Goal: Task Accomplishment & Management: Use online tool/utility

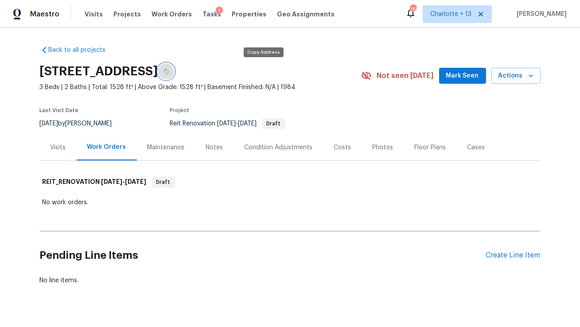
click at [169, 73] on icon "button" at bounding box center [165, 71] width 5 height 5
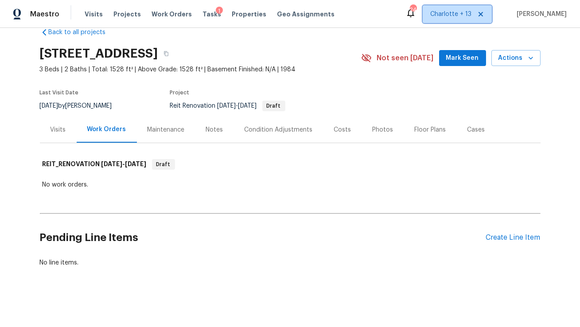
click at [483, 12] on icon at bounding box center [480, 14] width 4 height 4
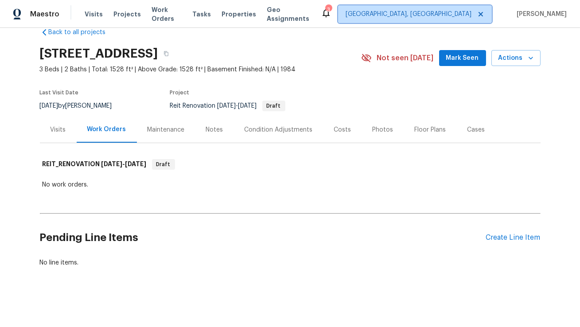
click at [469, 17] on span "Albuquerque, NM" at bounding box center [408, 14] width 126 height 9
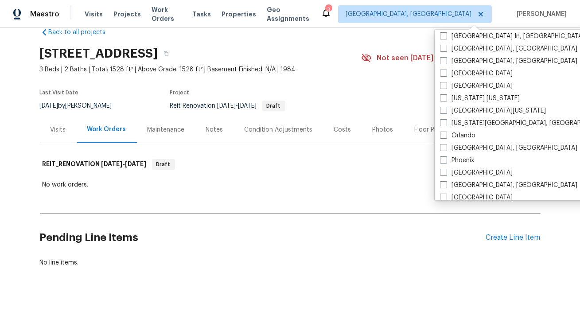
scroll to position [398, 0]
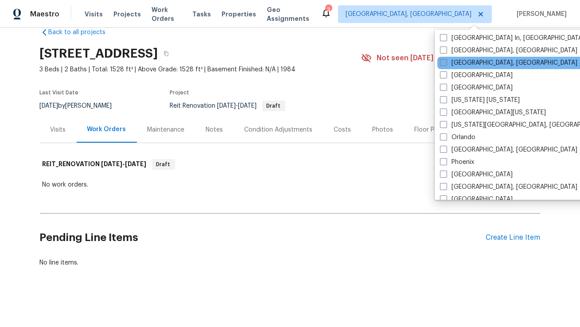
click at [457, 61] on label "Miami, FL" at bounding box center [508, 62] width 137 height 9
click at [445, 61] on input "Miami, FL" at bounding box center [443, 61] width 6 height 6
checkbox input "true"
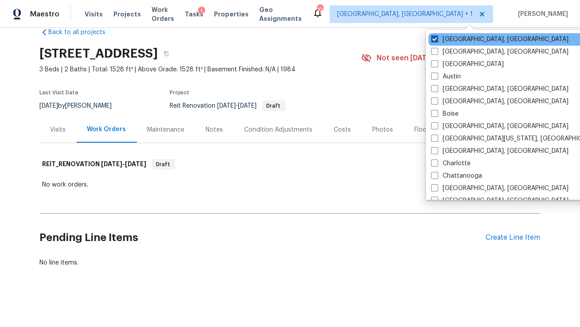
click at [452, 42] on label "Albuquerque, NM" at bounding box center [499, 39] width 137 height 9
click at [437, 41] on input "Albuquerque, NM" at bounding box center [434, 38] width 6 height 6
checkbox input "false"
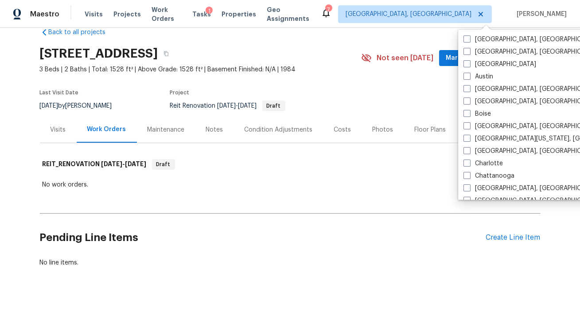
click at [349, 24] on div "Maestro Visits Projects Work Orders Tasks 1 Properties Geo Assignments 7 Miami,…" at bounding box center [290, 14] width 580 height 28
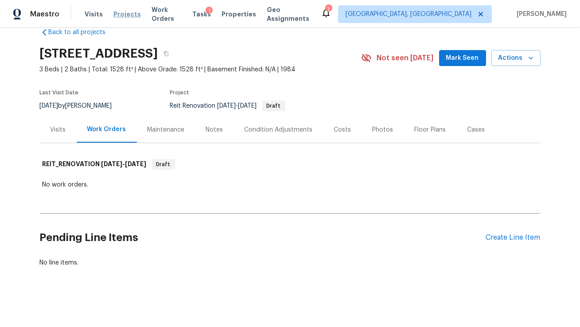
click at [124, 16] on span "Projects" at bounding box center [126, 14] width 27 height 9
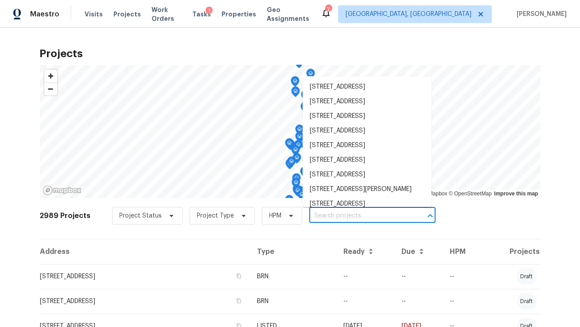
click at [323, 217] on input "text" at bounding box center [359, 216] width 101 height 14
paste input "15431 105th Dr N Jupiter, FL 33478"
type input "15431 105th Dr N Jupiter, FL 33478"
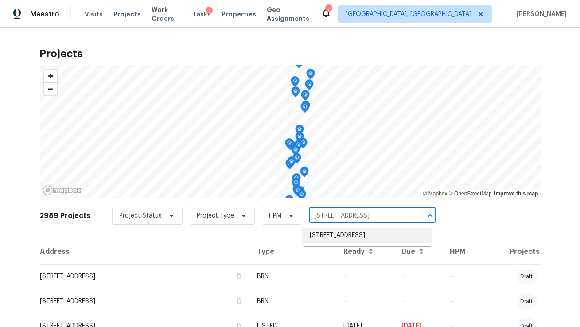
click at [327, 235] on li "15431 105th Dr N, Jupiter, FL 33478" at bounding box center [366, 235] width 129 height 15
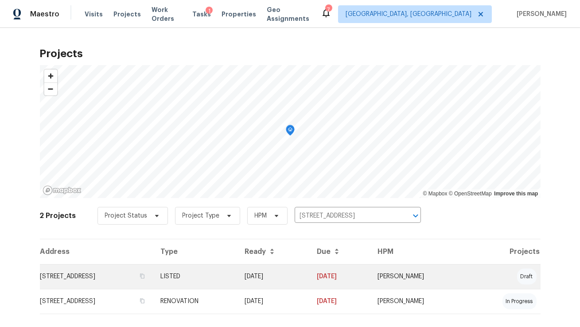
click at [97, 279] on td "15431 105th Dr N, Jupiter, FL 33478" at bounding box center [97, 276] width 114 height 25
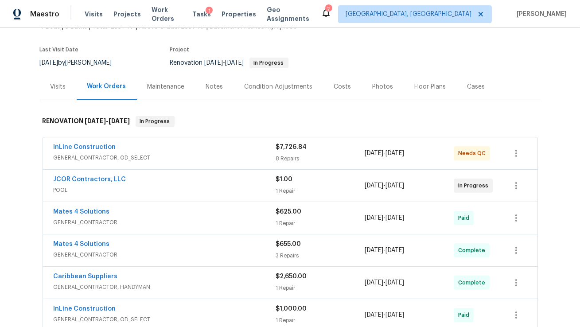
scroll to position [66, 0]
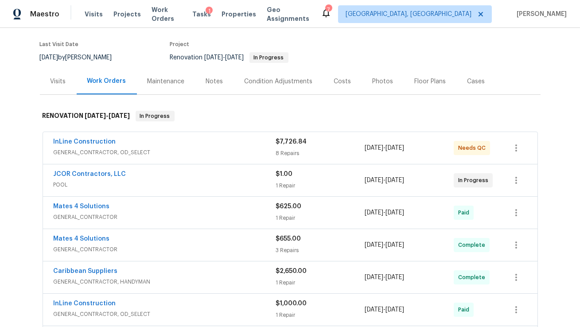
click at [186, 146] on div "InLine Construction" at bounding box center [165, 142] width 222 height 11
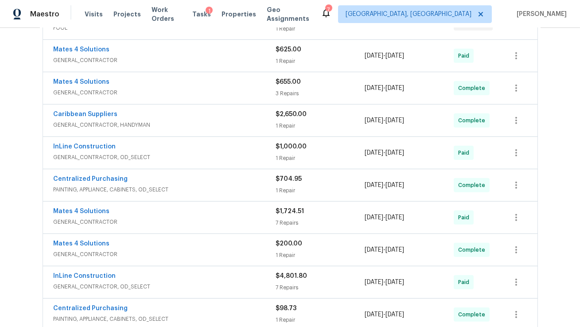
scroll to position [817, 0]
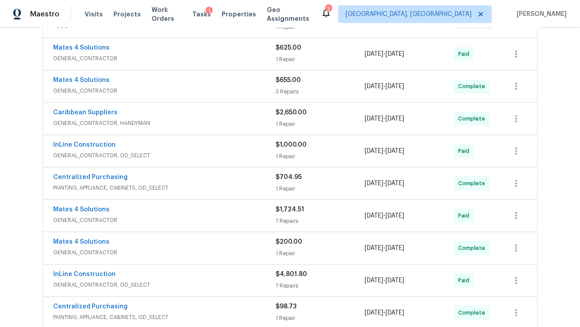
click at [179, 214] on div "Mates 4 Solutions" at bounding box center [165, 210] width 222 height 11
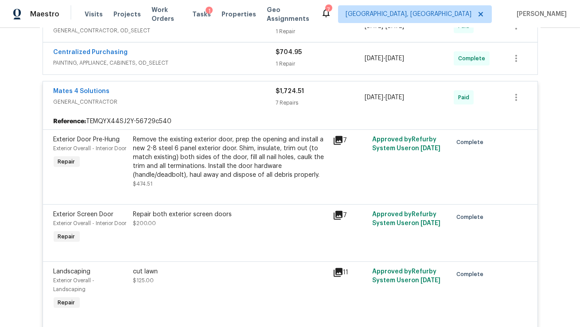
scroll to position [941, 0]
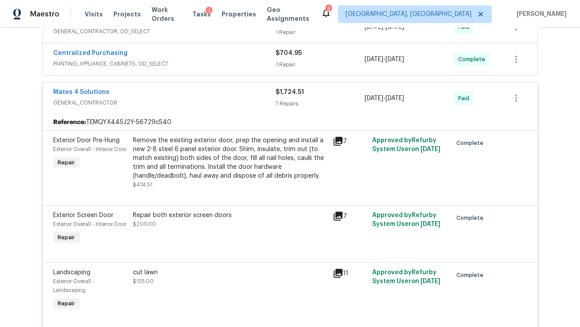
click at [202, 97] on div "Mates 4 Solutions" at bounding box center [165, 93] width 222 height 11
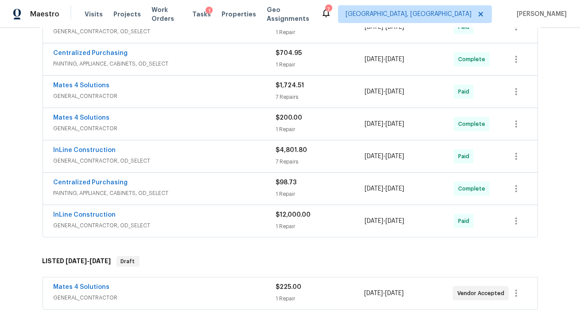
click at [199, 158] on span "GENERAL_CONTRACTOR, OD_SELECT" at bounding box center [165, 160] width 222 height 9
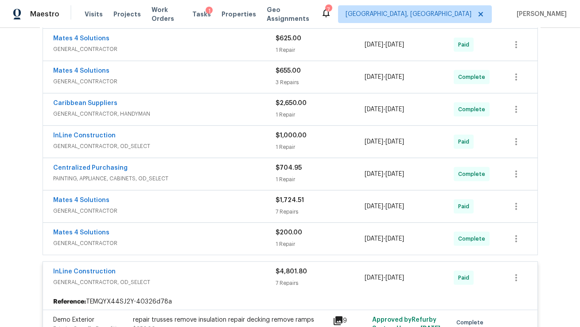
scroll to position [844, 0]
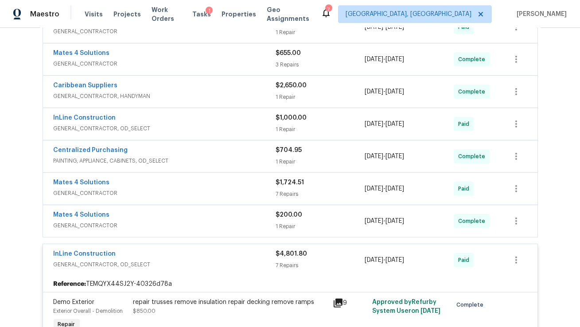
click at [215, 259] on div "InLine Construction" at bounding box center [165, 254] width 222 height 11
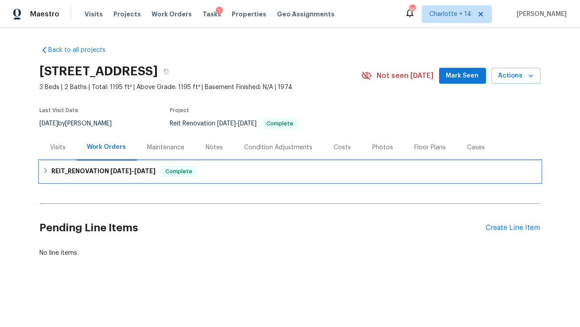
click at [106, 170] on h6 "REIT_RENOVATION [DATE] - [DATE]" at bounding box center [103, 171] width 104 height 11
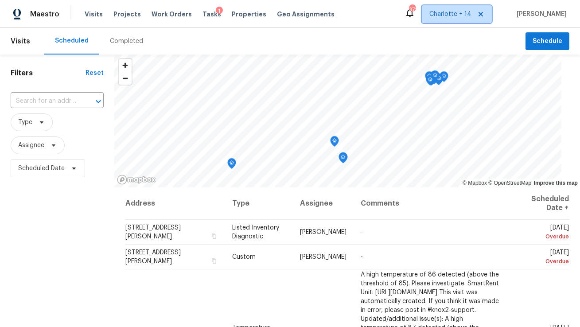
click at [483, 16] on icon at bounding box center [480, 14] width 4 height 4
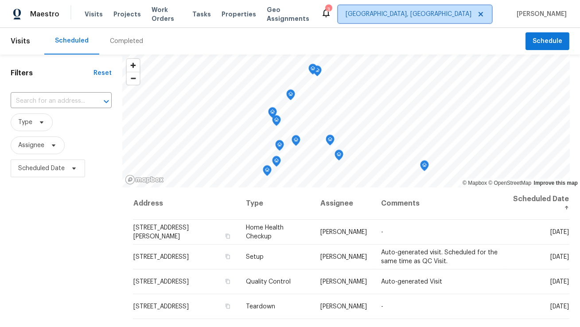
click at [460, 20] on span "Albuquerque, NM" at bounding box center [415, 14] width 154 height 18
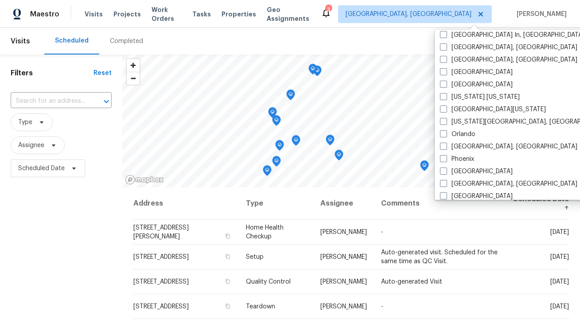
scroll to position [401, 0]
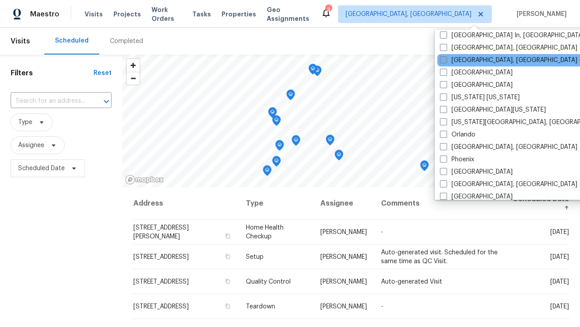
click at [466, 60] on label "Miami, FL" at bounding box center [508, 60] width 137 height 9
click at [445, 60] on input "Miami, FL" at bounding box center [443, 59] width 6 height 6
checkbox input "true"
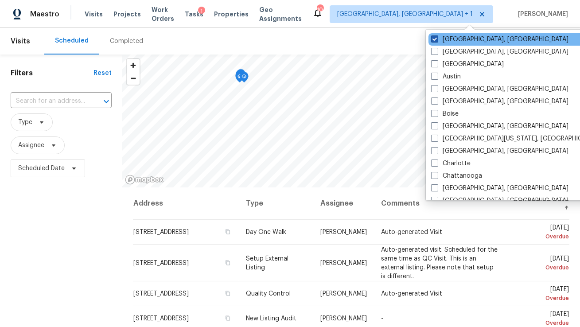
click at [452, 37] on label "Albuquerque, NM" at bounding box center [499, 39] width 137 height 9
click at [437, 37] on input "Albuquerque, NM" at bounding box center [434, 38] width 6 height 6
checkbox input "false"
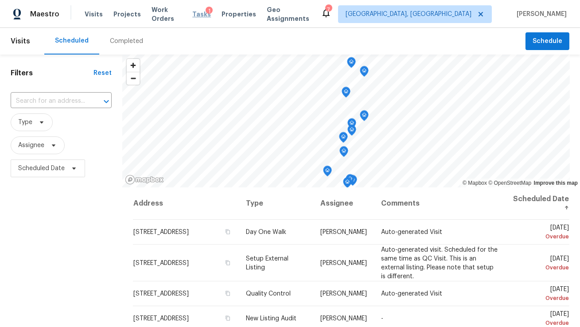
click at [203, 12] on span "Tasks" at bounding box center [201, 14] width 19 height 6
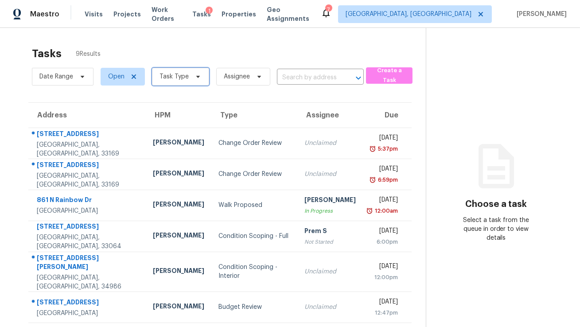
click at [182, 78] on span "Task Type" at bounding box center [173, 76] width 29 height 9
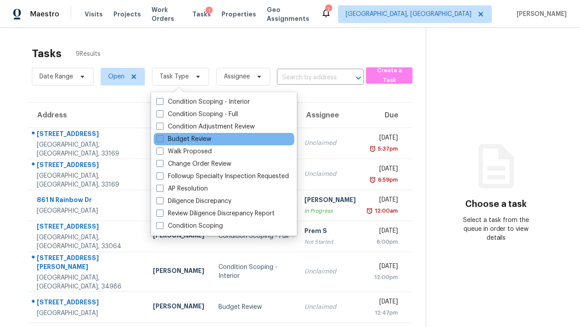
click at [185, 135] on label "Budget Review" at bounding box center [183, 139] width 55 height 9
click at [162, 135] on input "Budget Review" at bounding box center [159, 138] width 6 height 6
checkbox input "true"
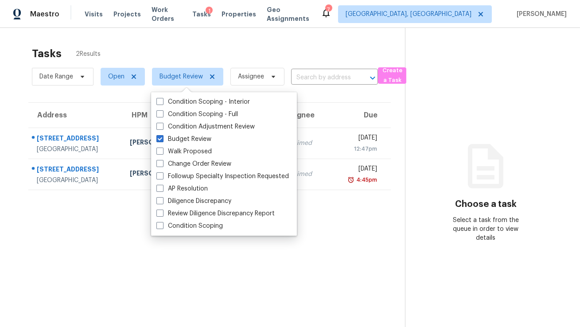
click at [231, 39] on div "Tasks 2 Results Date Range Open Budget Review Assignee ​ Create a Task Address …" at bounding box center [290, 191] width 580 height 327
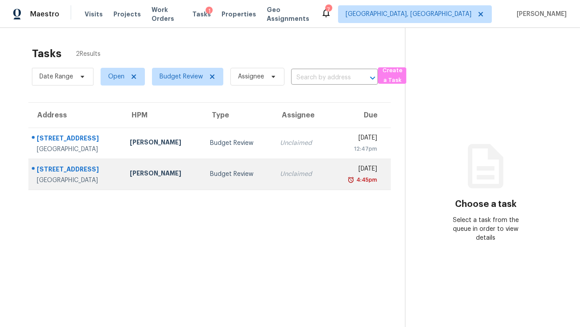
click at [164, 167] on td "Fernando Ortiz" at bounding box center [163, 174] width 80 height 31
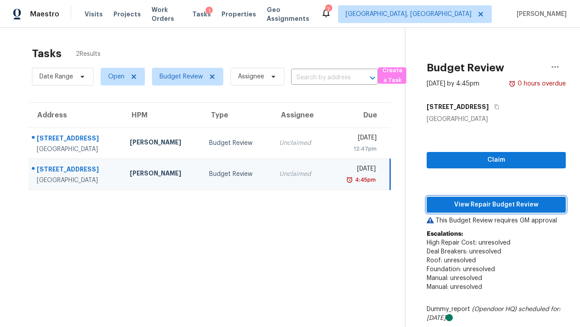
click at [438, 205] on span "View Repair Budget Review" at bounding box center [496, 204] width 125 height 11
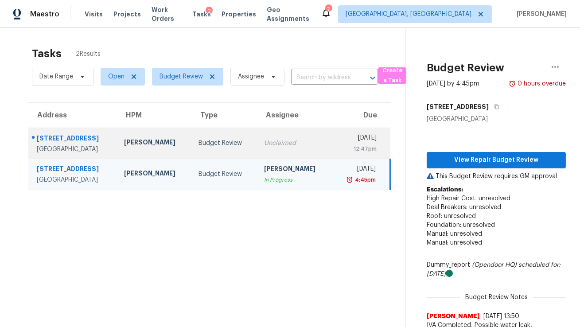
click at [234, 140] on div "Budget Review" at bounding box center [223, 143] width 51 height 9
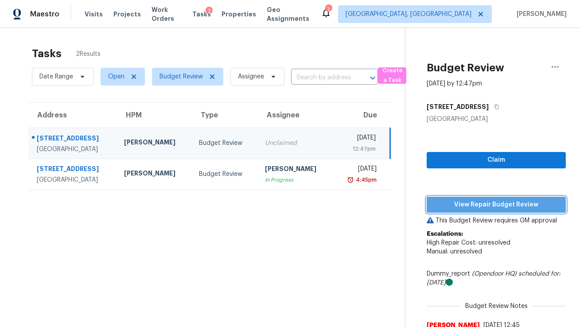
click at [453, 207] on span "View Repair Budget Review" at bounding box center [496, 204] width 125 height 11
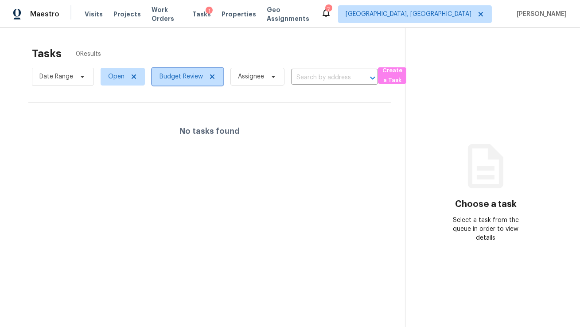
click at [211, 77] on icon at bounding box center [212, 76] width 4 height 4
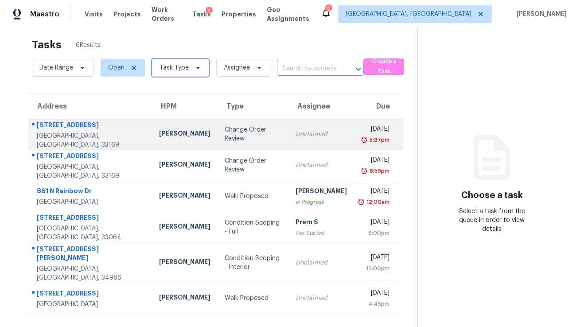
scroll to position [27, 0]
